Goal: Task Accomplishment & Management: Use online tool/utility

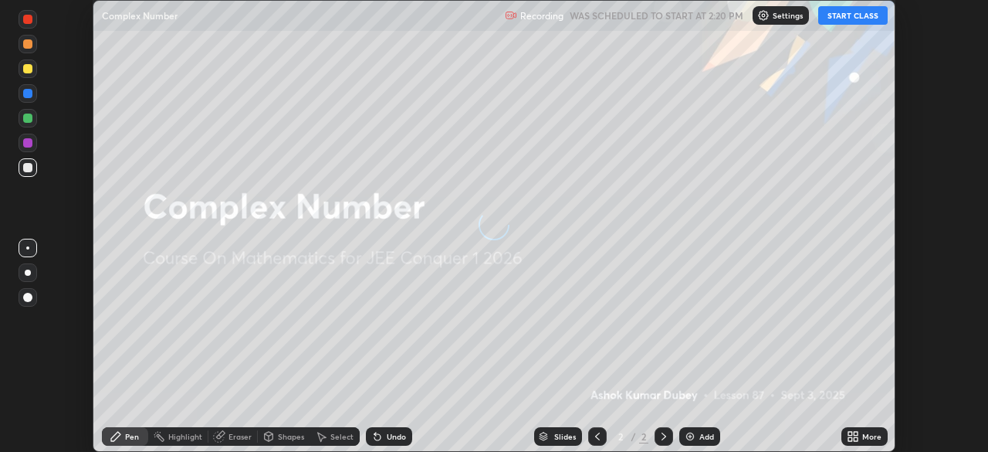
scroll to position [452, 987]
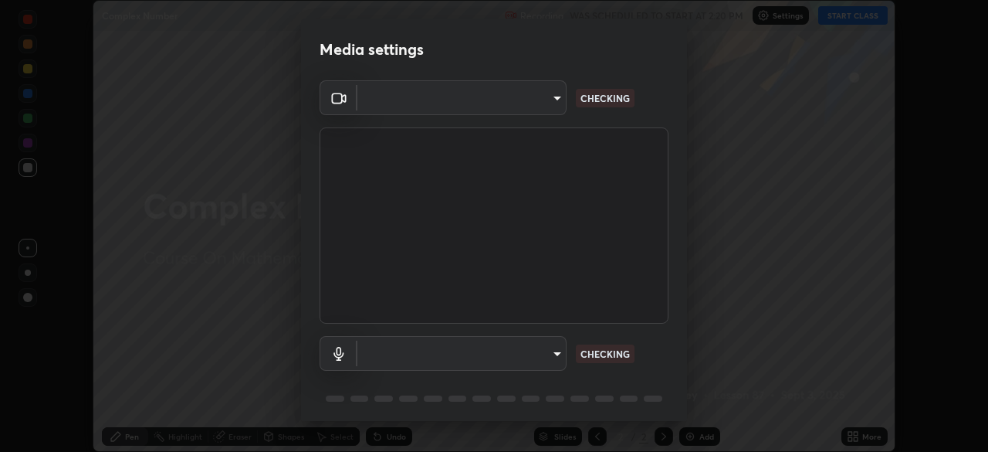
type input "fd1e0e9fb6796a04ad4a99ead98f311cbd7020853df89eb6f401102021a4f159"
click at [837, 17] on div "Media settings FHD Camera (33f1:1001) fd1e0e9fb6796a04ad4a99ead98f311cbd7020853…" at bounding box center [494, 226] width 988 height 452
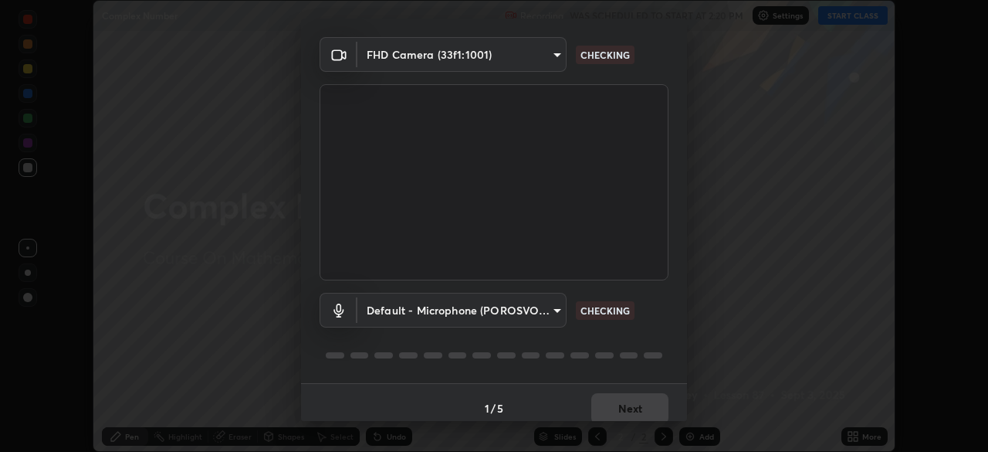
scroll to position [55, 0]
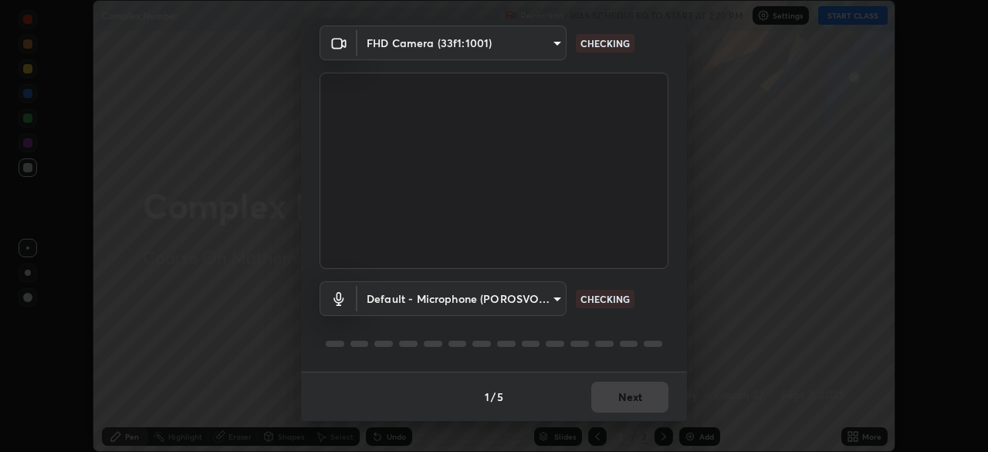
click at [394, 296] on body "Erase all Complex Number Recording WAS SCHEDULED TO START AT 2:20 PM Settings S…" at bounding box center [494, 226] width 988 height 452
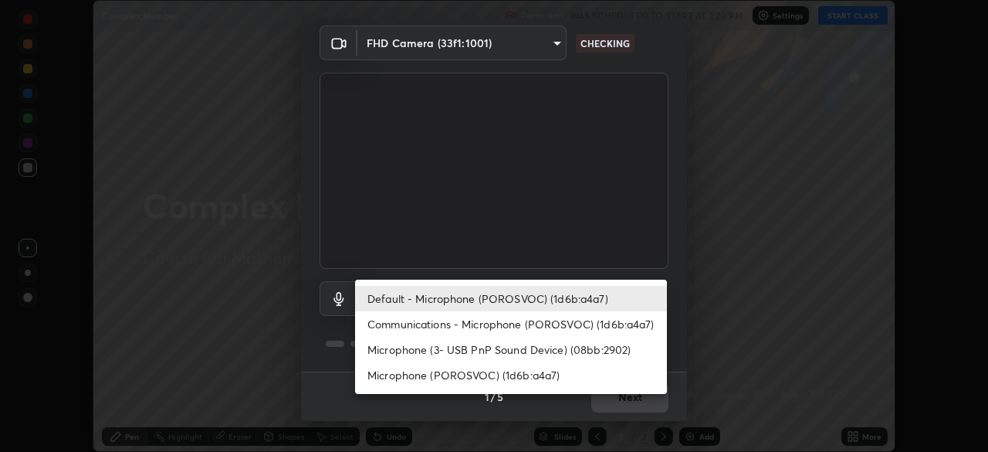
click at [390, 345] on li "Microphone (3- USB PnP Sound Device) (08bb:2902)" at bounding box center [511, 349] width 312 height 25
type input "d24590e6c517ba72ca531aee25f86465ebf7f88df51e04c5676b53aceac347fe"
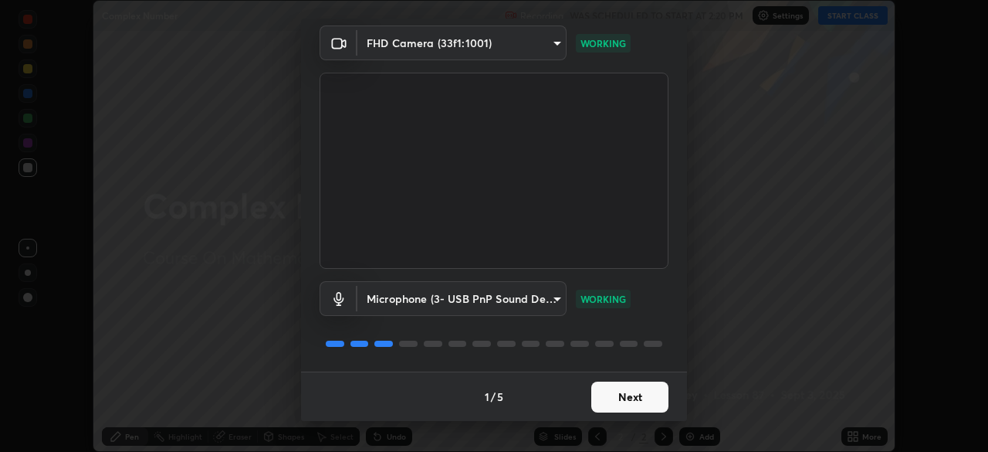
click at [624, 400] on button "Next" at bounding box center [629, 396] width 77 height 31
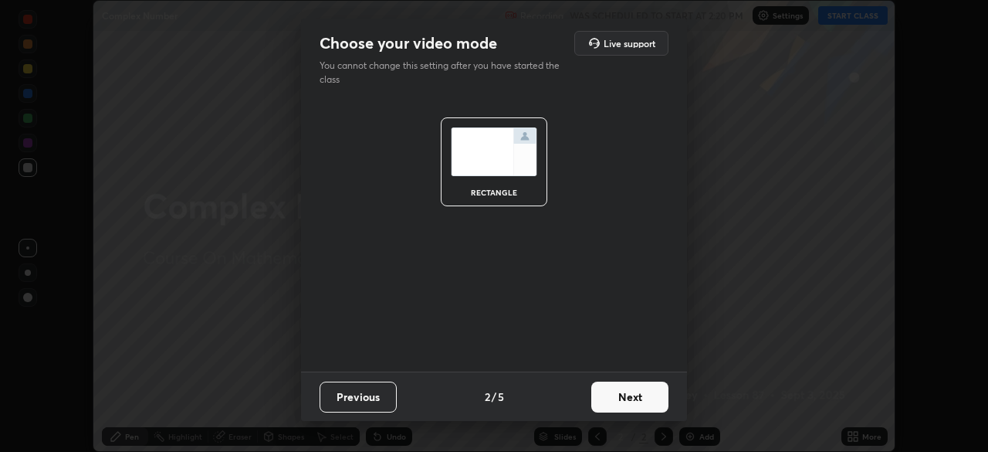
click at [622, 396] on button "Next" at bounding box center [629, 396] width 77 height 31
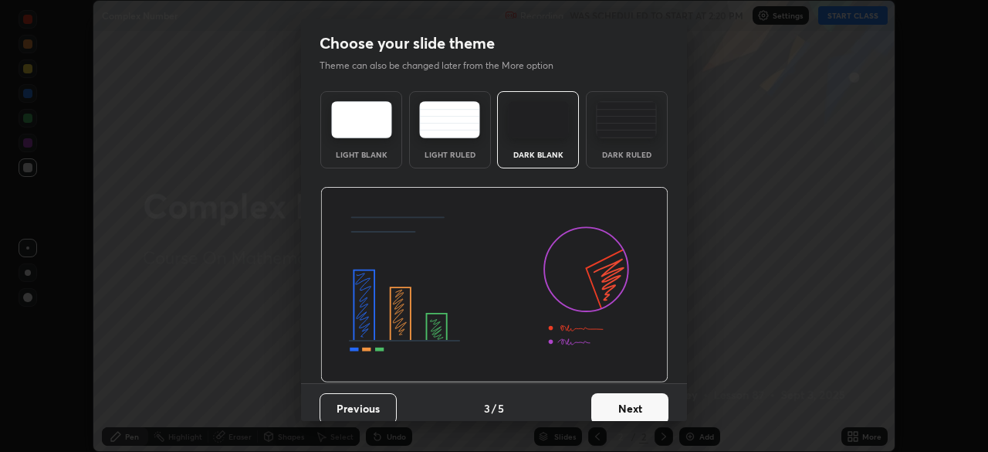
click at [621, 397] on button "Next" at bounding box center [629, 408] width 77 height 31
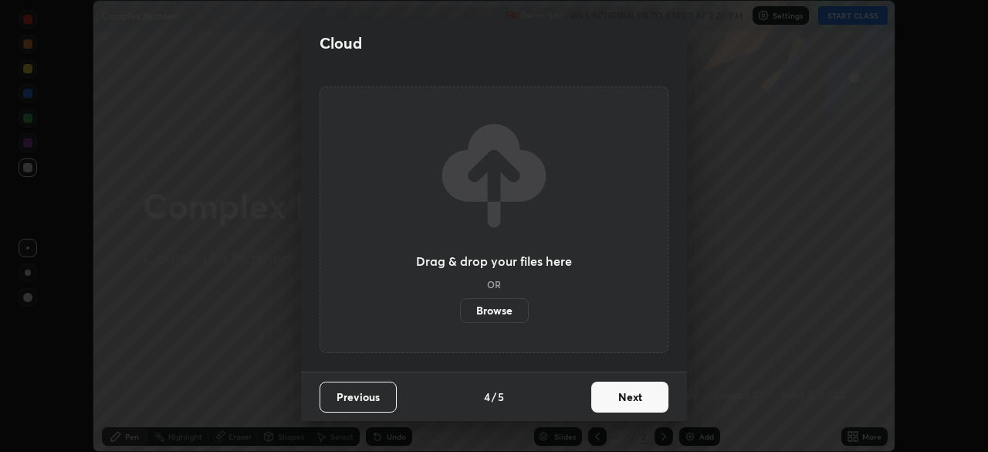
click at [623, 401] on button "Next" at bounding box center [629, 396] width 77 height 31
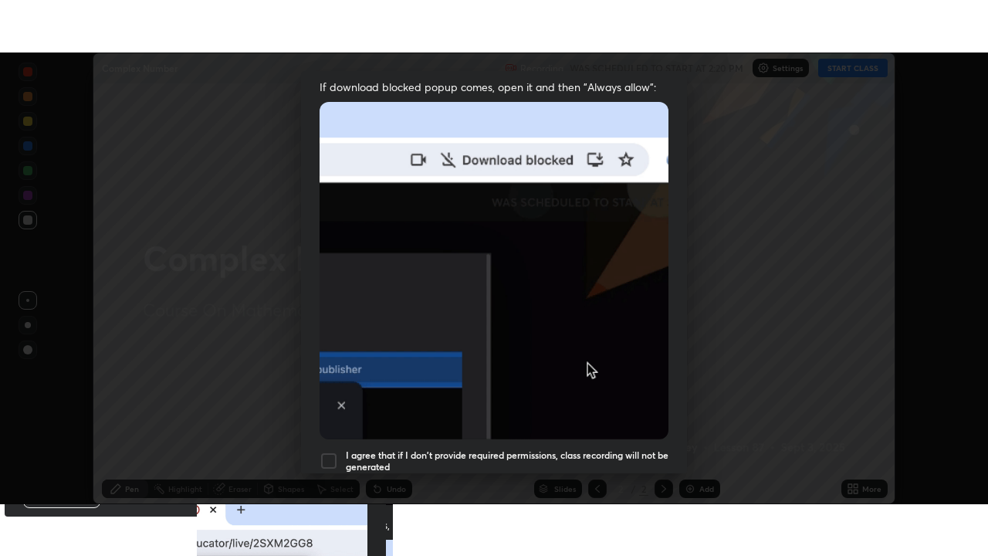
scroll to position [370, 0]
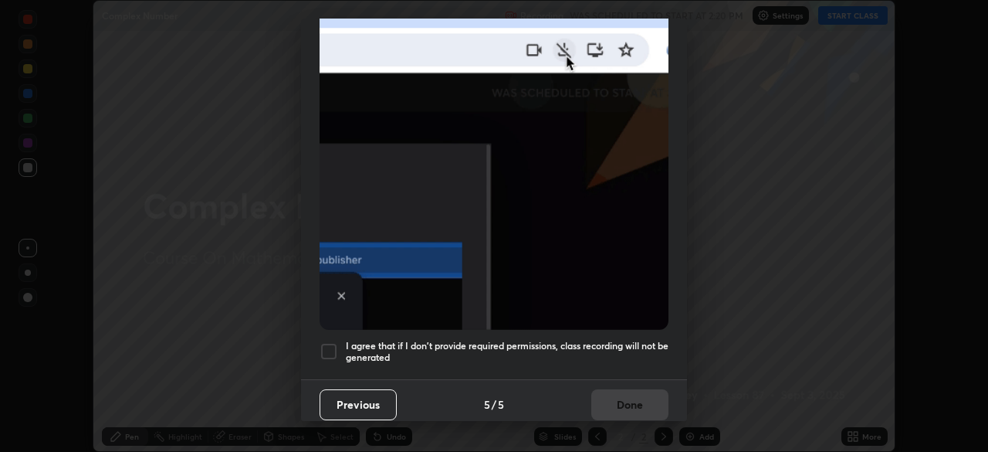
click at [330, 342] on div at bounding box center [329, 351] width 19 height 19
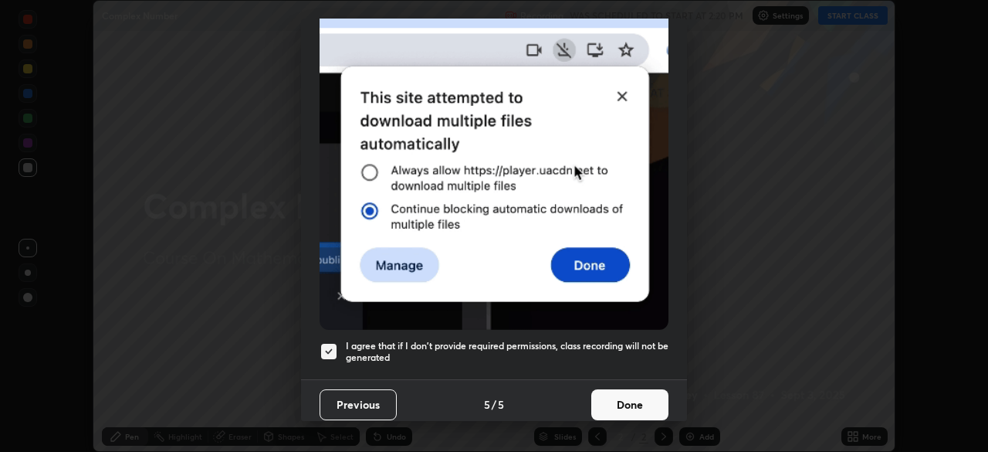
click at [618, 391] on button "Done" at bounding box center [629, 404] width 77 height 31
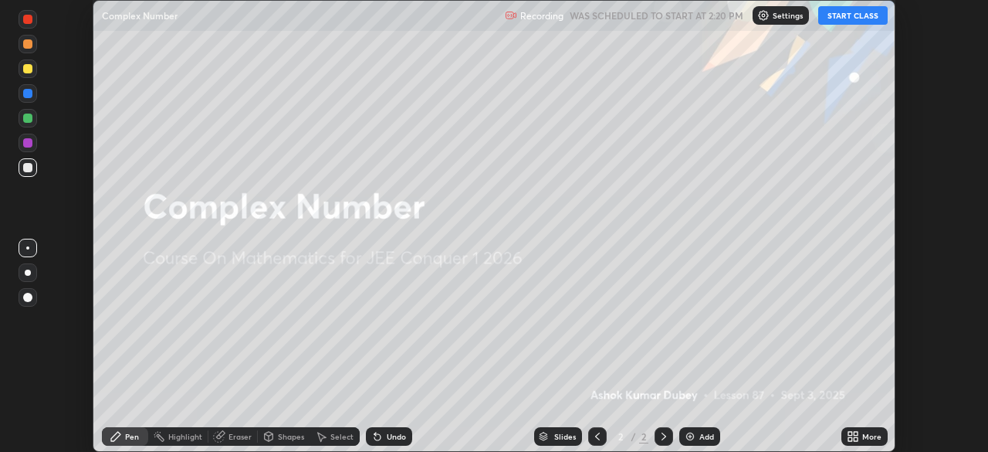
click at [872, 436] on div "More" at bounding box center [871, 436] width 19 height 8
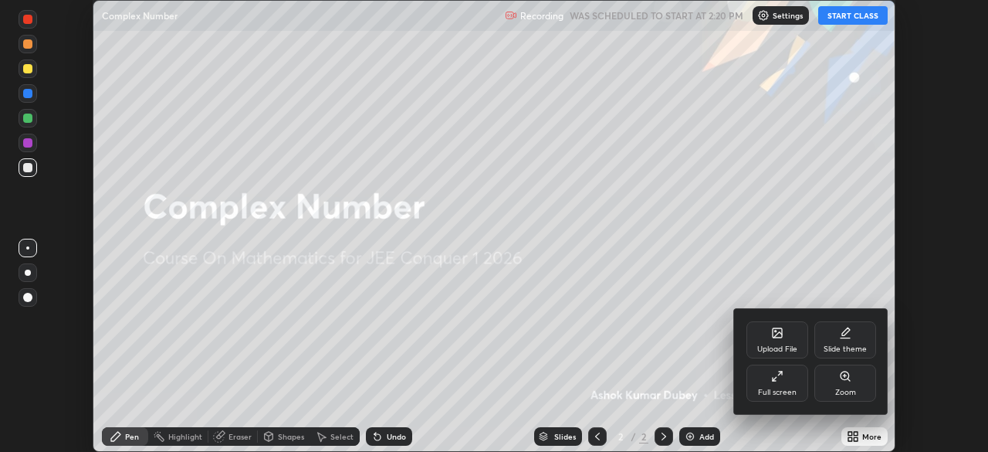
click at [773, 384] on div "Full screen" at bounding box center [777, 382] width 62 height 37
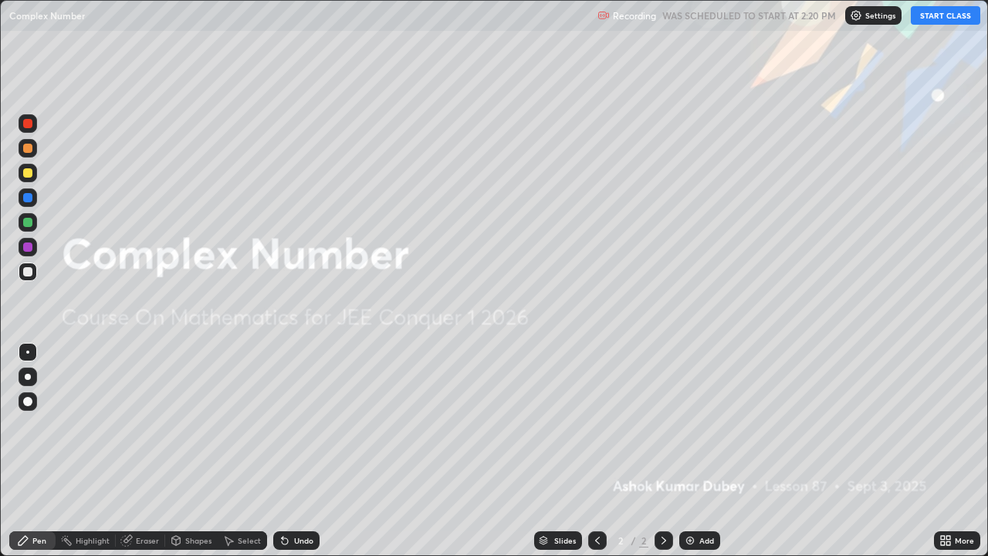
scroll to position [556, 988]
click at [935, 13] on button "START CLASS" at bounding box center [945, 15] width 69 height 19
click at [661, 451] on icon at bounding box center [663, 540] width 5 height 8
click at [688, 451] on img at bounding box center [690, 540] width 12 height 12
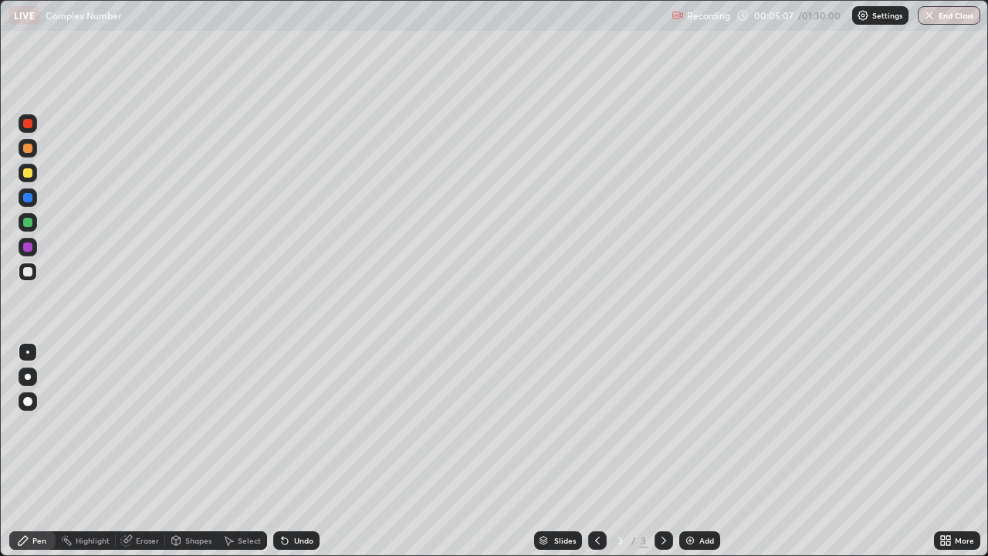
click at [145, 451] on div "Eraser" at bounding box center [147, 540] width 23 height 8
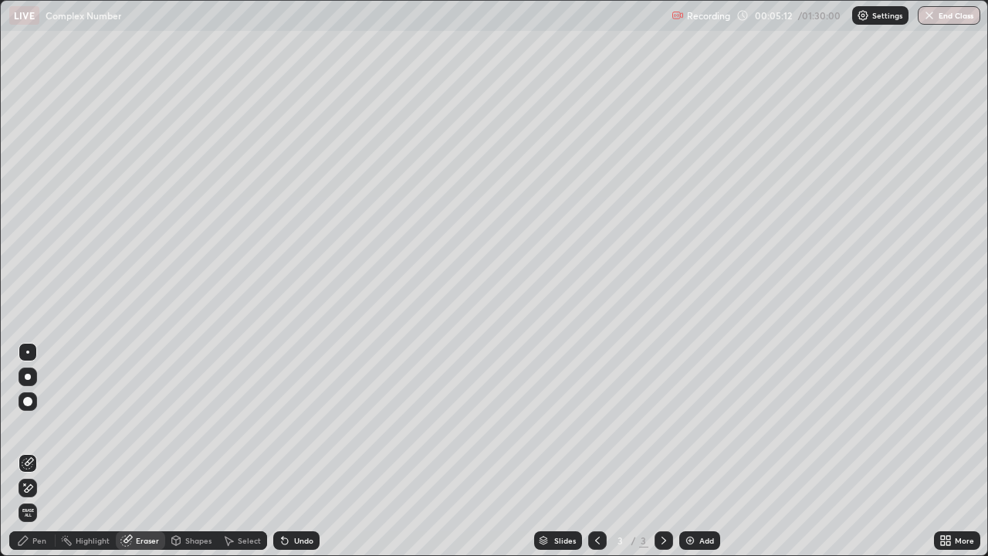
click at [36, 451] on div "Pen" at bounding box center [39, 540] width 14 height 8
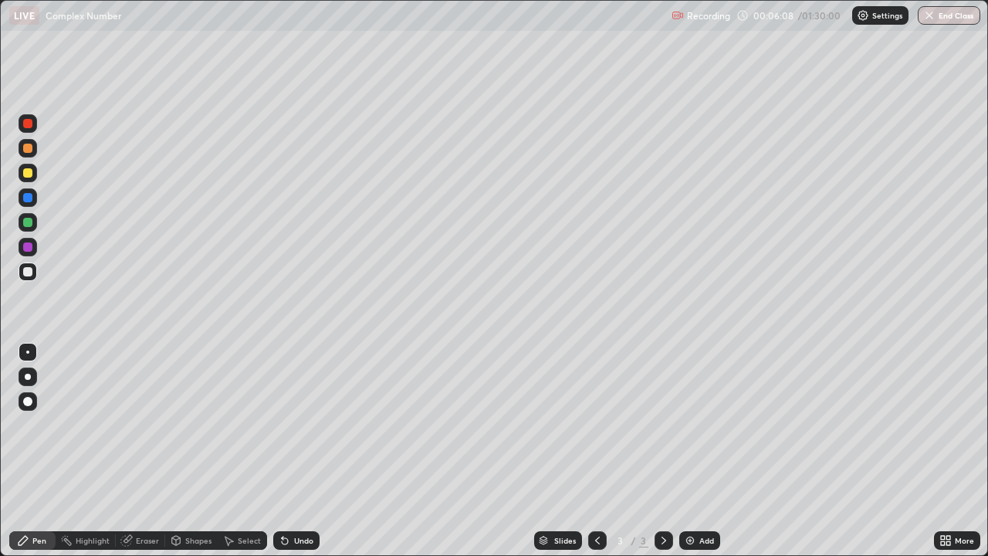
click at [148, 451] on div "Eraser" at bounding box center [147, 540] width 23 height 8
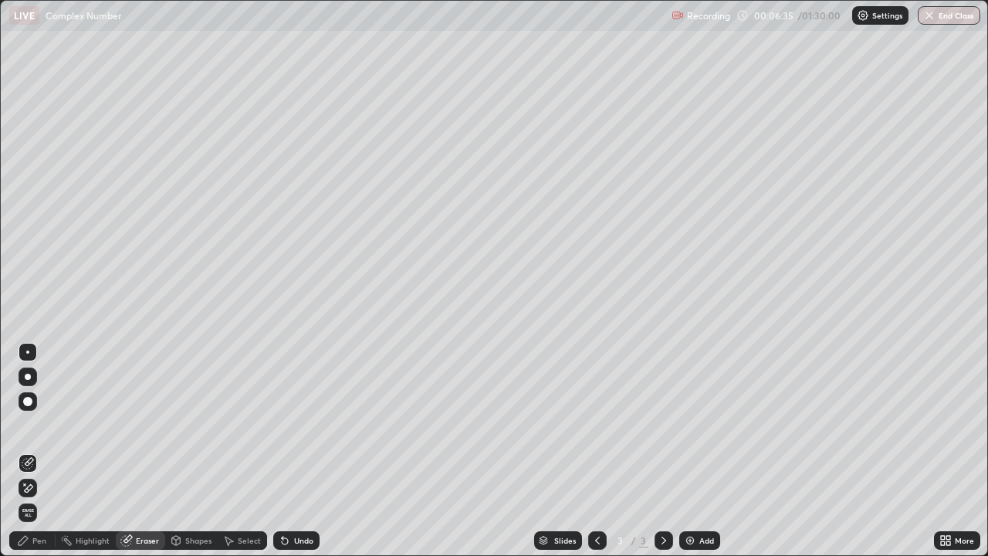
click at [39, 451] on div "Pen" at bounding box center [39, 540] width 14 height 8
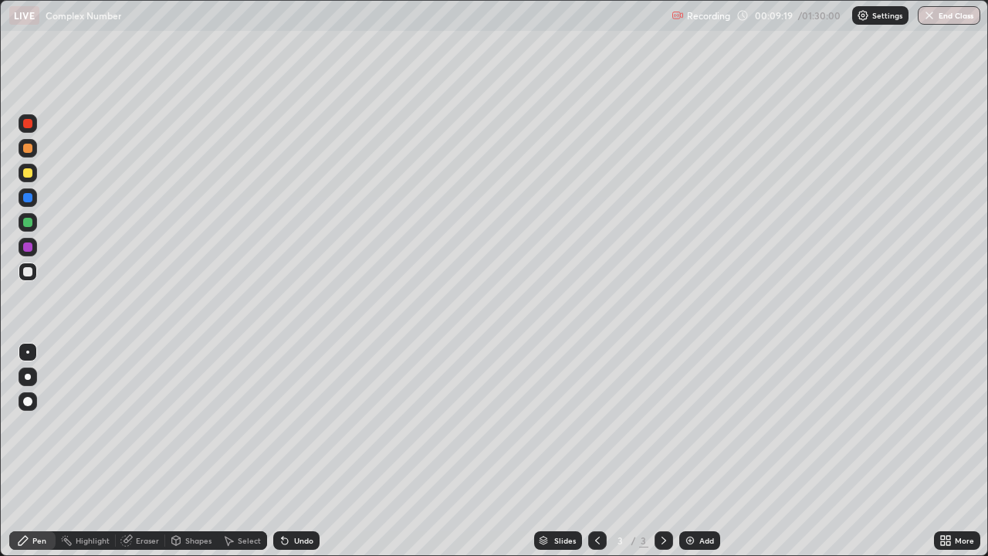
click at [668, 451] on icon at bounding box center [664, 540] width 12 height 12
click at [687, 451] on img at bounding box center [690, 540] width 12 height 12
click at [663, 451] on icon at bounding box center [663, 540] width 5 height 8
click at [688, 451] on img at bounding box center [690, 540] width 12 height 12
click at [29, 171] on div at bounding box center [27, 172] width 9 height 9
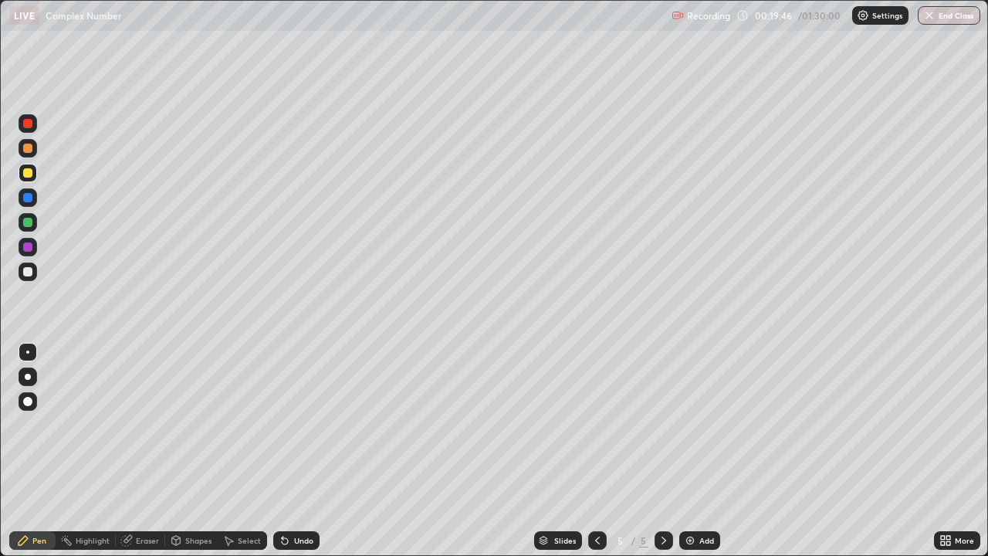
click at [662, 451] on icon at bounding box center [664, 540] width 12 height 12
click at [688, 451] on img at bounding box center [690, 540] width 12 height 12
click at [597, 451] on icon at bounding box center [597, 540] width 12 height 12
click at [662, 451] on icon at bounding box center [663, 540] width 5 height 8
click at [687, 451] on img at bounding box center [690, 540] width 12 height 12
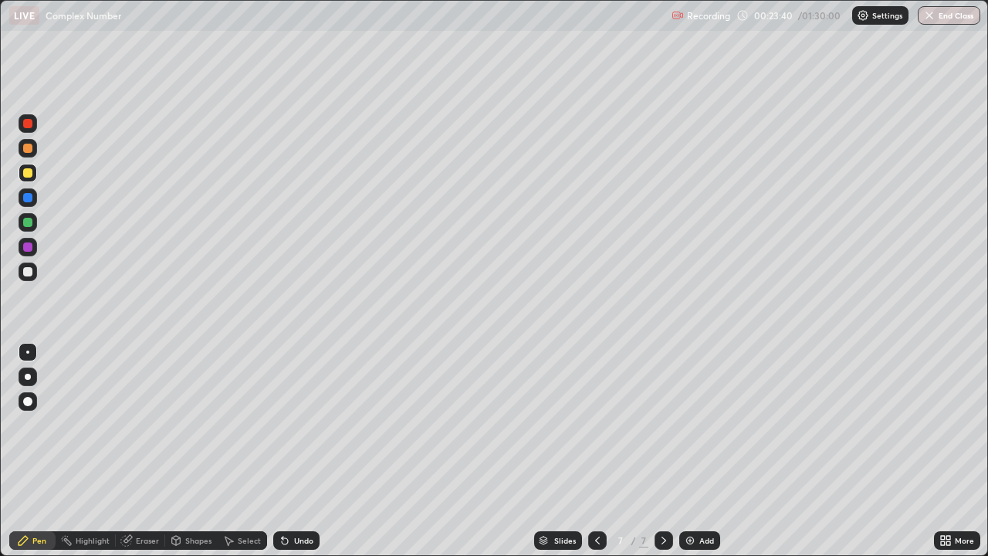
click at [30, 222] on div at bounding box center [27, 222] width 9 height 9
click at [405, 451] on div "Slides 7 / 7 Add" at bounding box center [627, 540] width 614 height 31
click at [429, 451] on div "Slides 7 / 7 Add" at bounding box center [627, 540] width 614 height 31
click at [663, 451] on icon at bounding box center [664, 540] width 12 height 12
click at [690, 451] on img at bounding box center [690, 540] width 12 height 12
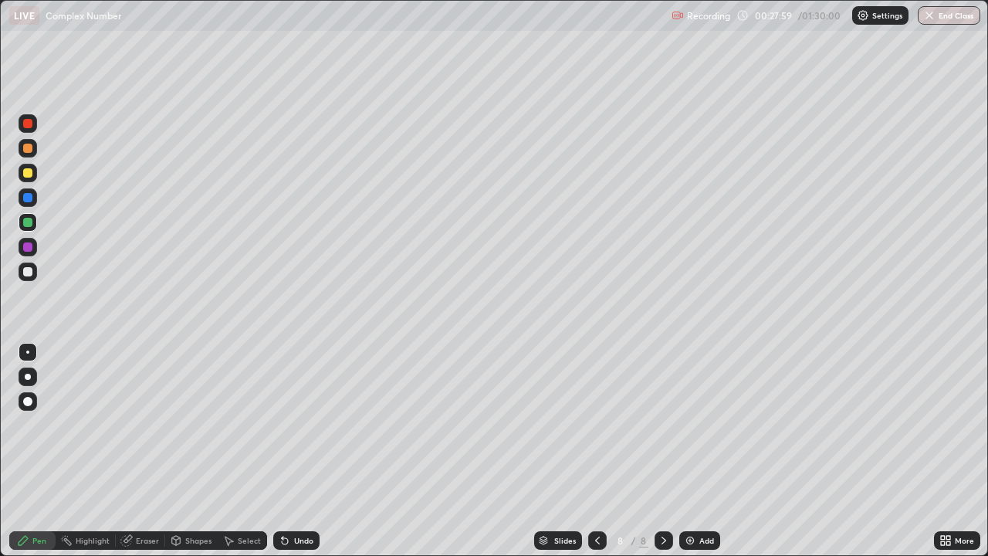
click at [29, 173] on div at bounding box center [27, 172] width 9 height 9
click at [596, 451] on icon at bounding box center [597, 540] width 12 height 12
click at [663, 451] on icon at bounding box center [664, 540] width 12 height 12
click at [28, 220] on div at bounding box center [27, 222] width 9 height 9
click at [29, 125] on div at bounding box center [27, 123] width 9 height 9
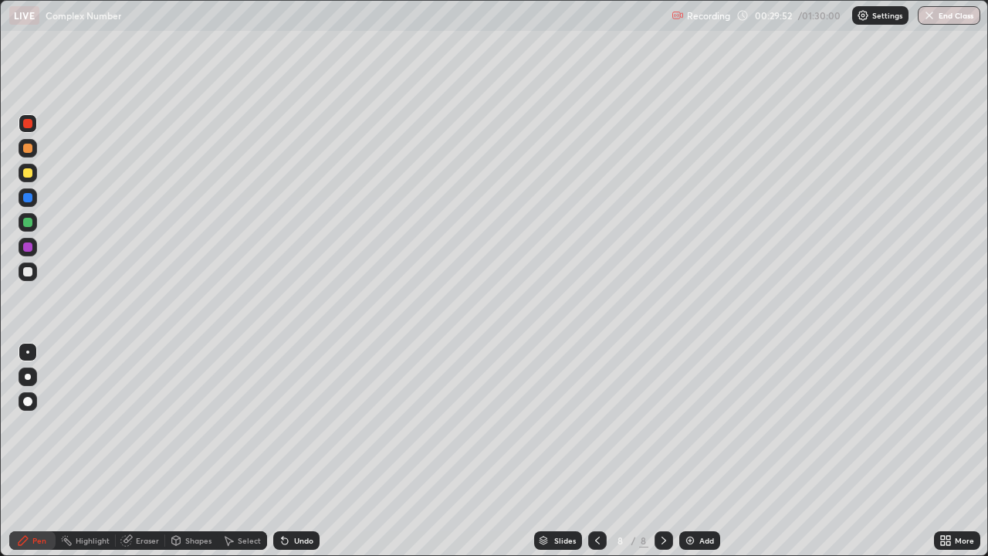
click at [26, 171] on div at bounding box center [27, 172] width 9 height 9
click at [27, 221] on div at bounding box center [27, 222] width 9 height 9
click at [27, 127] on div at bounding box center [27, 123] width 9 height 9
click at [27, 223] on div at bounding box center [27, 222] width 9 height 9
click at [25, 273] on div at bounding box center [27, 271] width 9 height 9
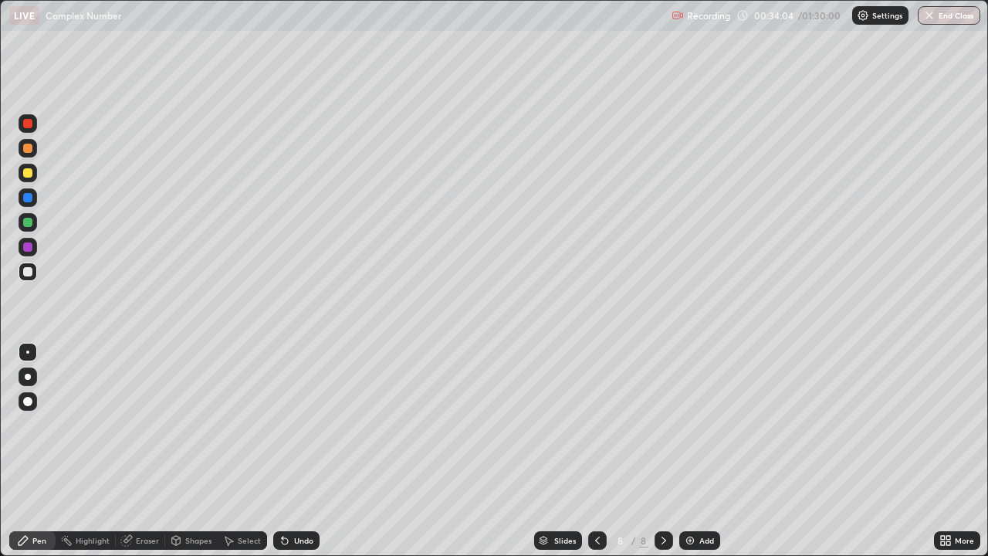
click at [660, 451] on icon at bounding box center [664, 540] width 12 height 12
click at [688, 451] on img at bounding box center [690, 540] width 12 height 12
click at [29, 171] on div at bounding box center [27, 172] width 9 height 9
click at [29, 269] on div at bounding box center [27, 271] width 9 height 9
click at [23, 174] on div at bounding box center [27, 172] width 9 height 9
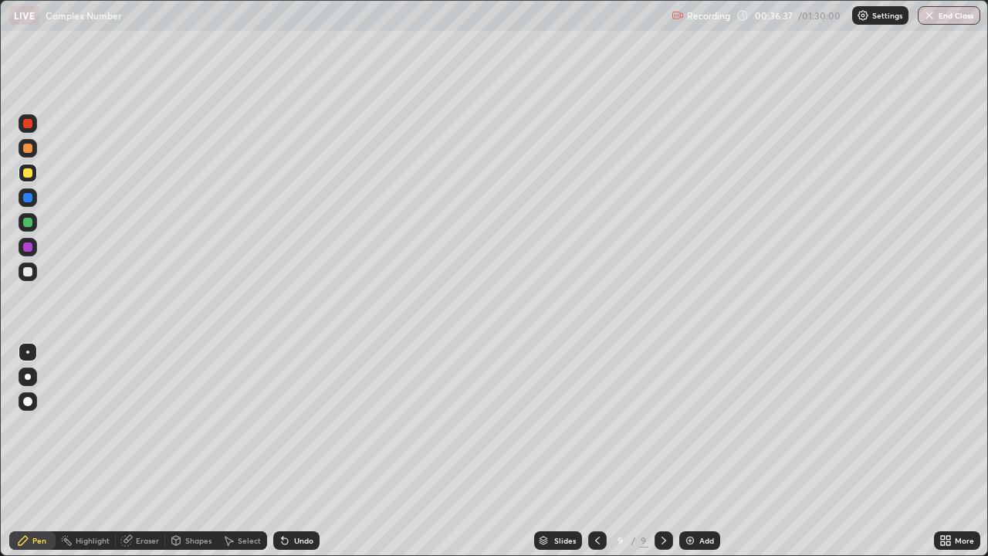
click at [25, 221] on div at bounding box center [27, 222] width 9 height 9
click at [248, 451] on div "Select" at bounding box center [242, 540] width 49 height 31
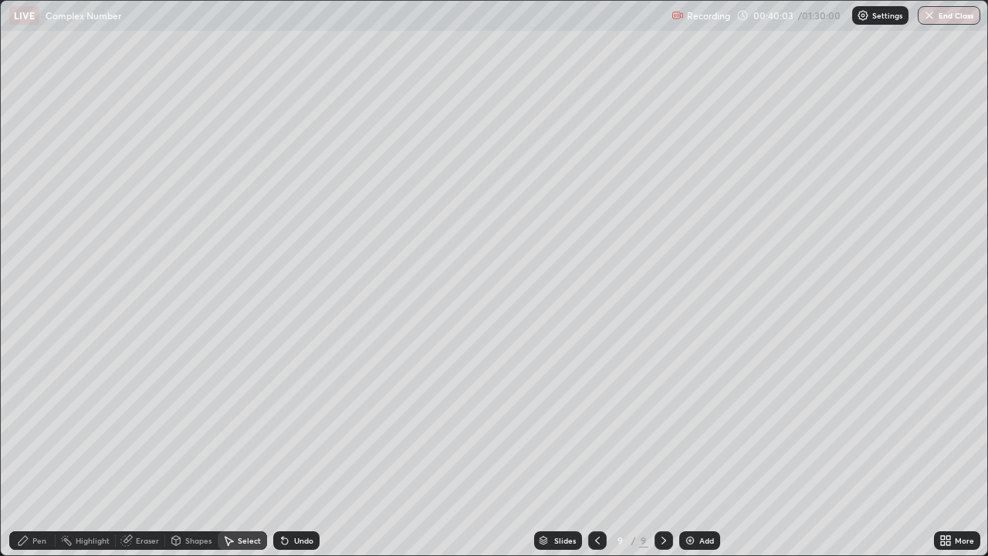
click at [39, 451] on div "Pen" at bounding box center [39, 540] width 14 height 8
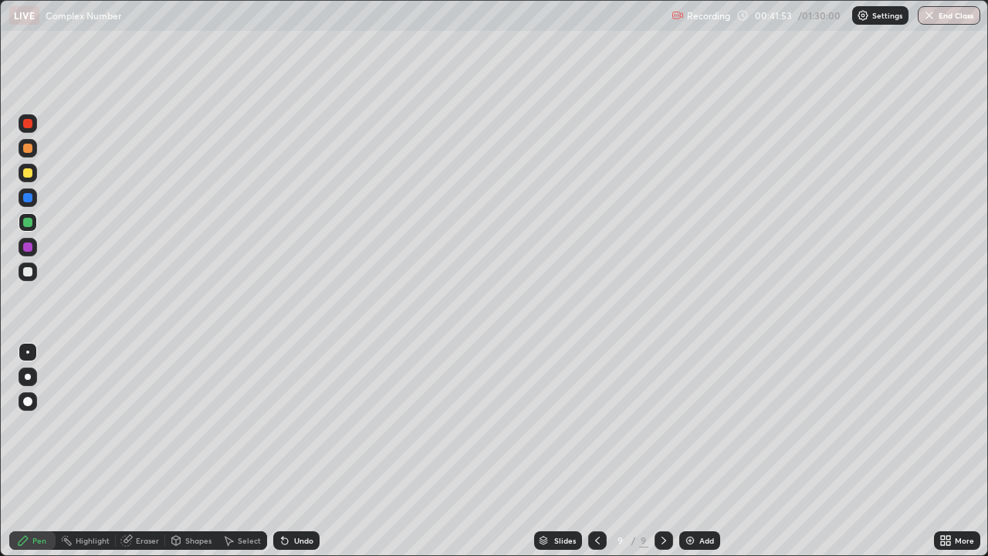
click at [662, 451] on icon at bounding box center [664, 540] width 12 height 12
click at [685, 451] on img at bounding box center [690, 540] width 12 height 12
click at [144, 451] on div "Eraser" at bounding box center [147, 540] width 23 height 8
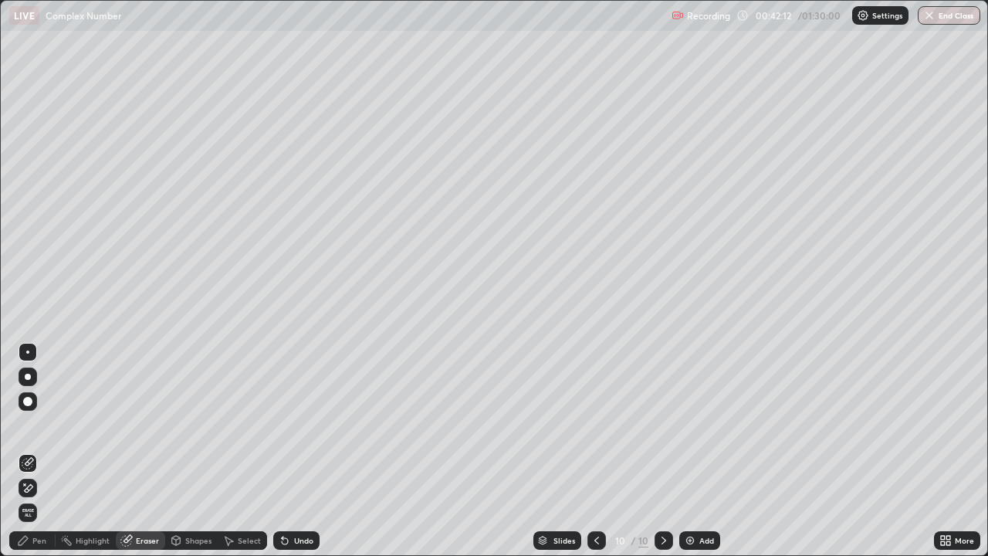
click at [39, 451] on div "Pen" at bounding box center [39, 540] width 14 height 8
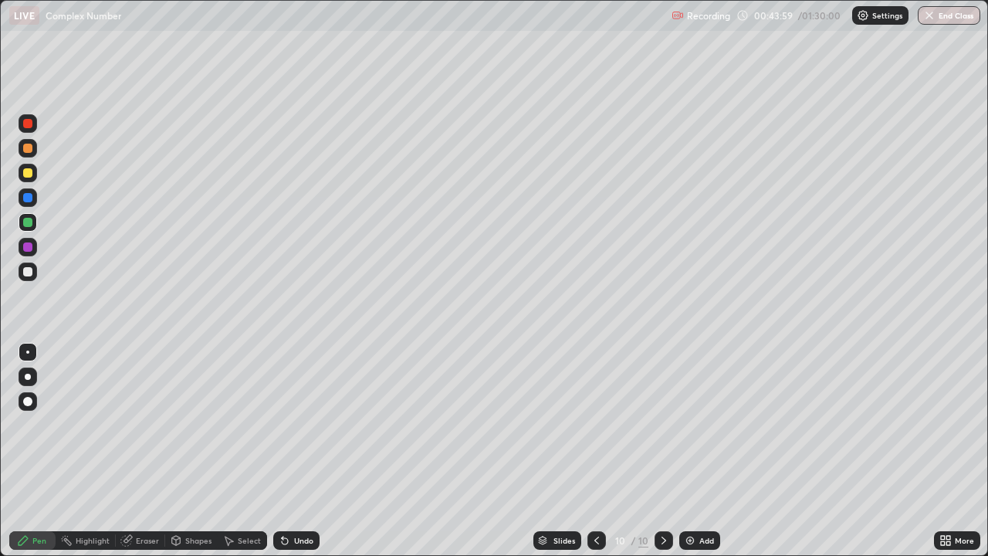
click at [29, 270] on div at bounding box center [27, 271] width 9 height 9
click at [662, 451] on icon at bounding box center [664, 540] width 12 height 12
click at [660, 451] on div at bounding box center [663, 540] width 19 height 19
click at [689, 451] on img at bounding box center [690, 540] width 12 height 12
click at [28, 169] on div at bounding box center [27, 172] width 9 height 9
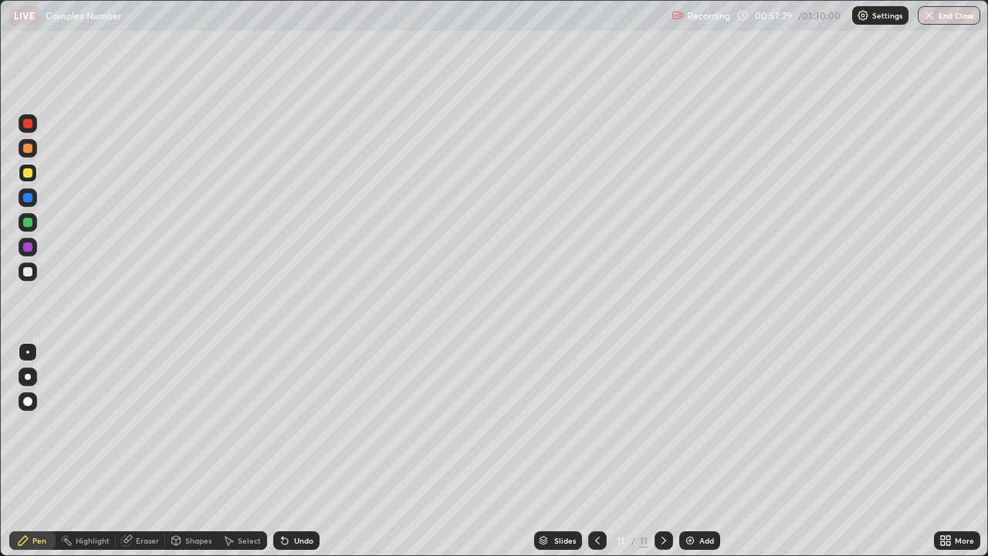
click at [661, 451] on icon at bounding box center [664, 540] width 12 height 12
click at [689, 451] on img at bounding box center [690, 540] width 12 height 12
click at [27, 171] on div at bounding box center [27, 172] width 9 height 9
click at [25, 269] on div at bounding box center [27, 271] width 9 height 9
click at [661, 451] on icon at bounding box center [664, 540] width 12 height 12
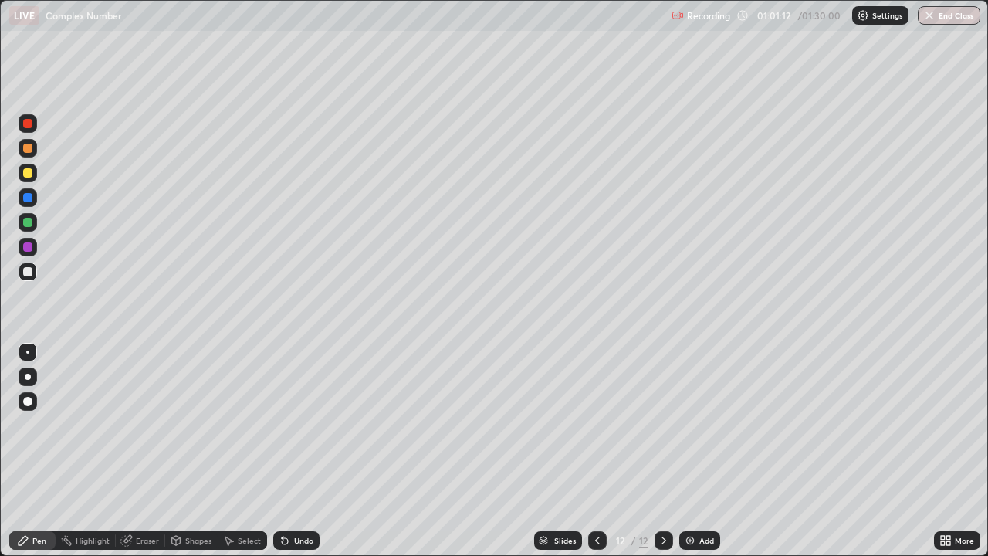
click at [688, 451] on img at bounding box center [690, 540] width 12 height 12
click at [26, 173] on div at bounding box center [27, 172] width 9 height 9
click at [662, 451] on icon at bounding box center [664, 540] width 12 height 12
click at [690, 451] on img at bounding box center [690, 540] width 12 height 12
click at [662, 451] on icon at bounding box center [664, 540] width 12 height 12
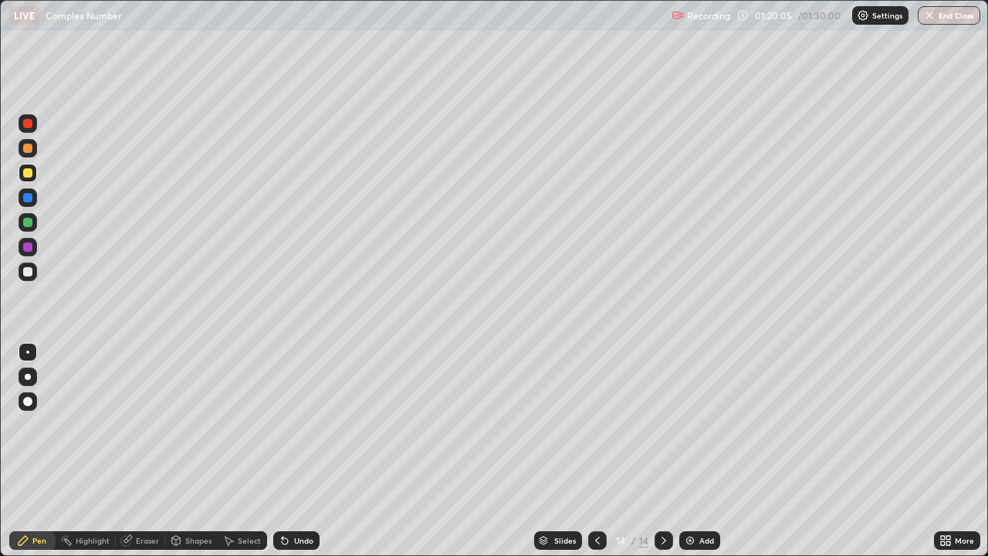
click at [688, 451] on img at bounding box center [690, 540] width 12 height 12
click at [29, 122] on div at bounding box center [27, 123] width 9 height 9
click at [959, 19] on button "End Class" at bounding box center [949, 15] width 61 height 19
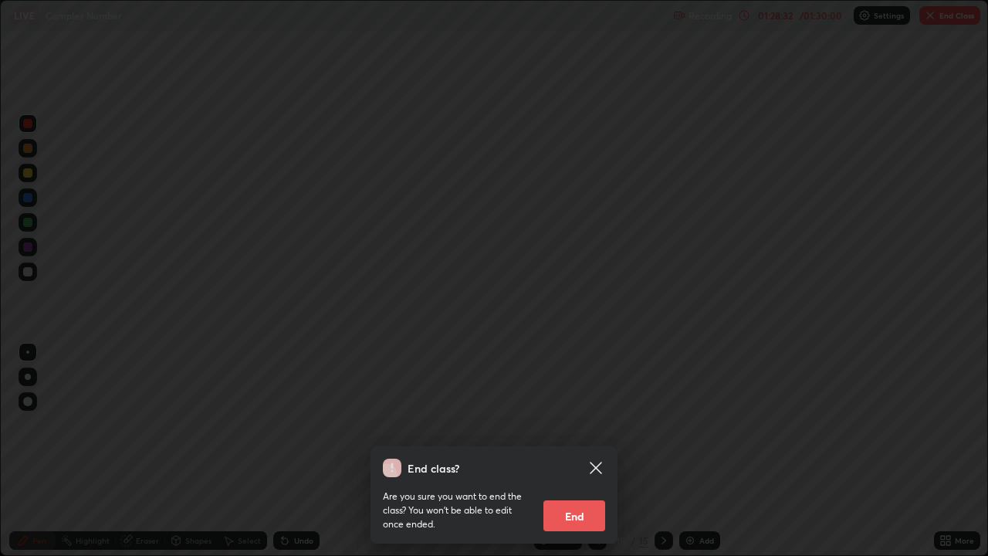
click at [573, 451] on button "End" at bounding box center [574, 515] width 62 height 31
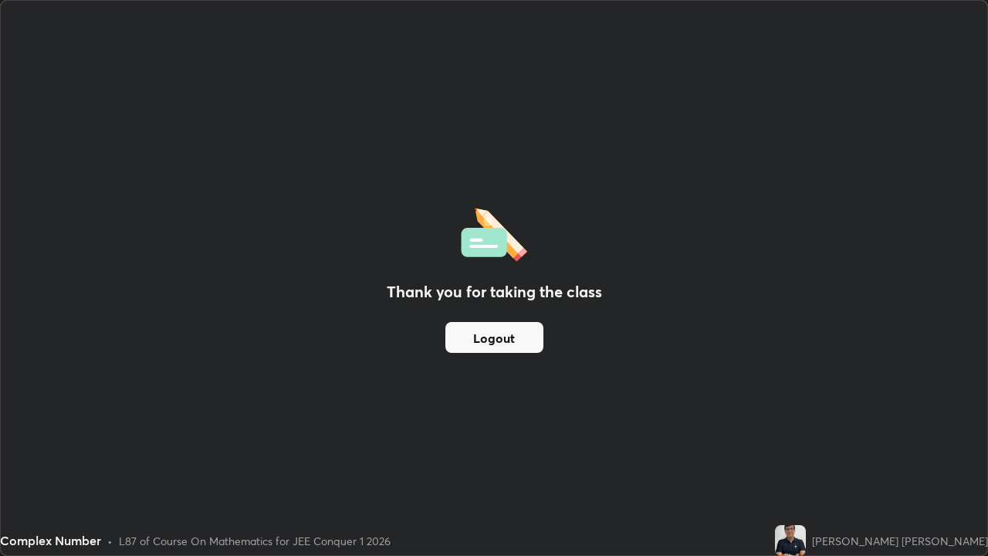
click at [499, 340] on button "Logout" at bounding box center [494, 337] width 98 height 31
